Goal: Find specific page/section: Find specific page/section

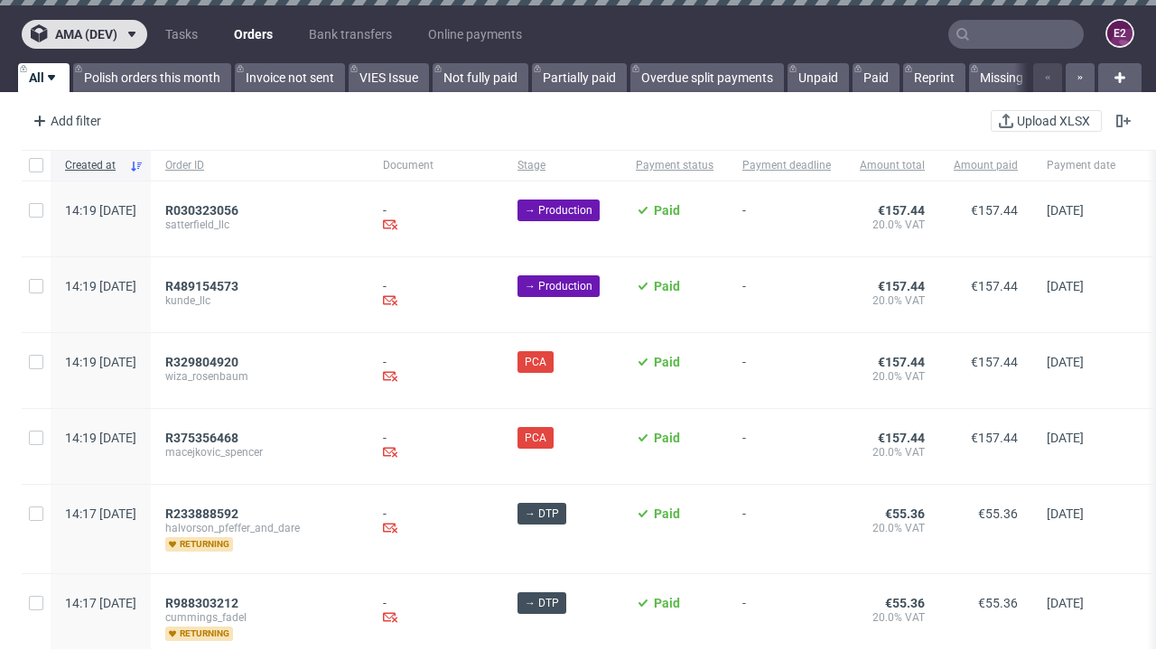
click at [84, 34] on span "ama (dev)" at bounding box center [86, 34] width 62 height 13
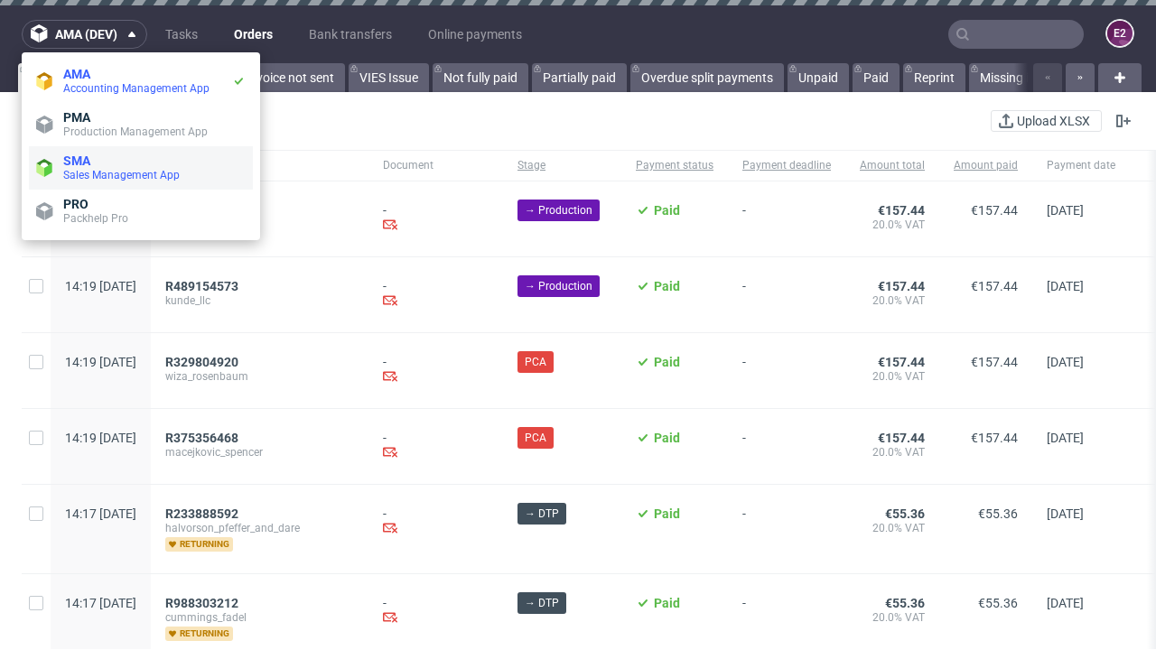
click at [141, 168] on span "Sales Management App" at bounding box center [154, 175] width 182 height 14
